Goal: Information Seeking & Learning: Learn about a topic

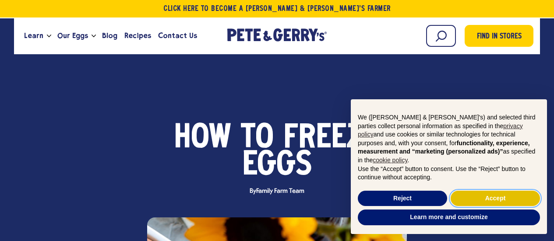
click at [484, 193] on button "Accept" at bounding box center [495, 199] width 89 height 16
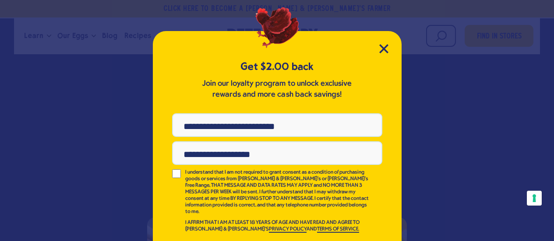
scroll to position [24, 0]
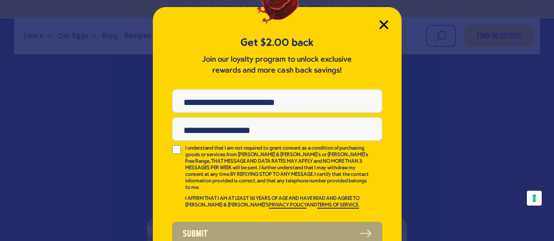
click at [380, 25] on icon "Close Modal" at bounding box center [384, 25] width 8 height 8
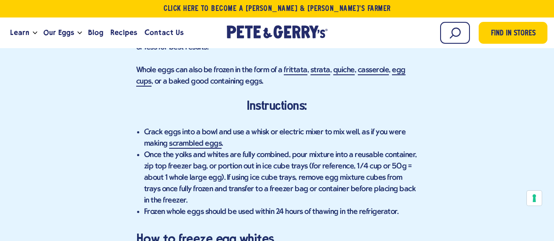
scroll to position [967, 0]
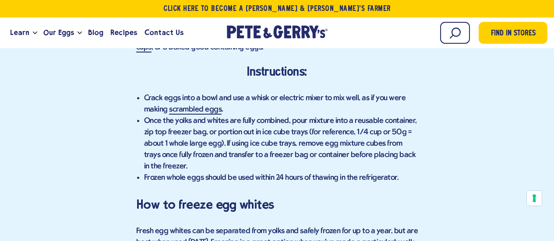
drag, startPoint x: 228, startPoint y: 170, endPoint x: 332, endPoint y: 163, distance: 104.5
click at [332, 173] on li "Frozen whole eggs should be used within 24 hours of thawing in the refrigerator." at bounding box center [281, 178] width 274 height 11
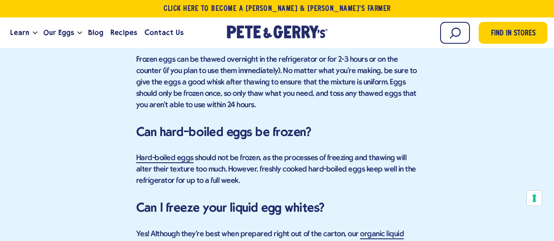
scroll to position [1578, 0]
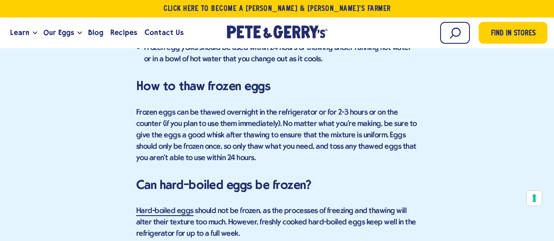
click at [202, 135] on p "Frozen eggs can be thawed overnight in the refrigerator or for 2-3 hours or on …" at bounding box center [277, 135] width 282 height 57
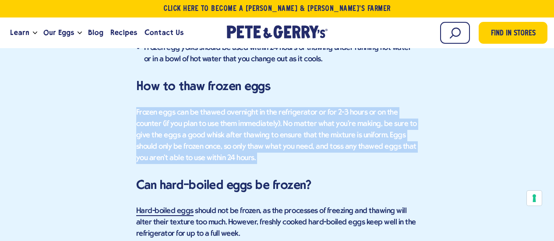
scroll to position [1439, 0]
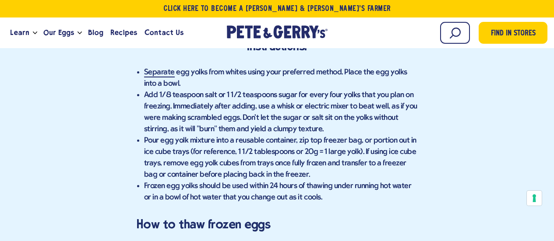
click at [202, 104] on li "Add 1/8 teaspoon salt or 1 1/2 teaspoons sugar for every four yolks that you pl…" at bounding box center [281, 113] width 274 height 46
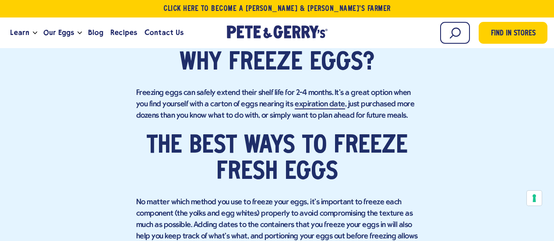
scroll to position [609, 0]
